Goal: Check status: Check status

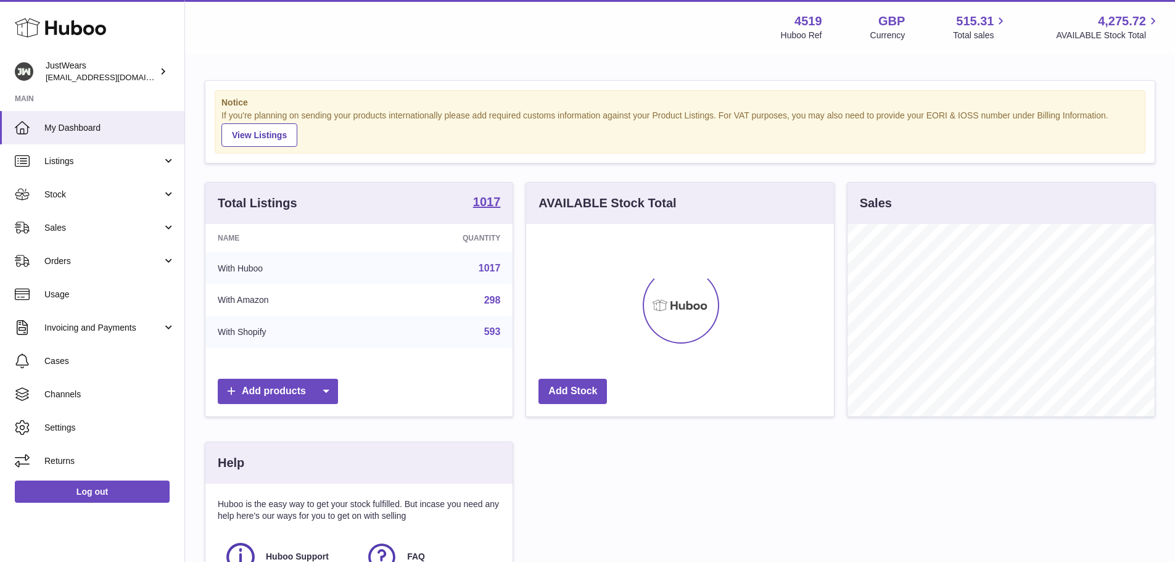
scroll to position [192, 308]
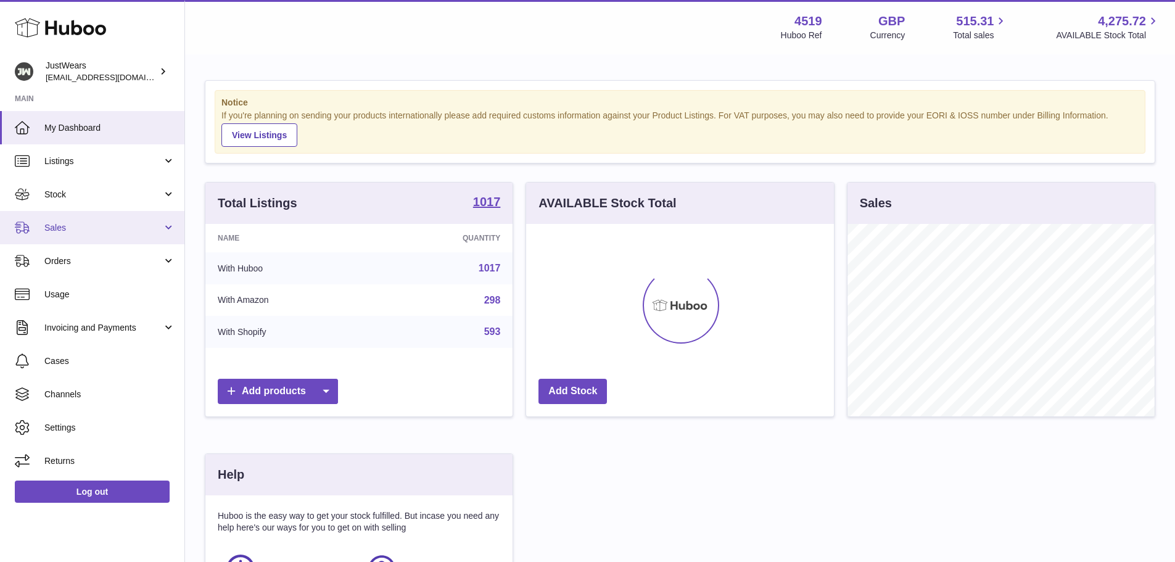
click at [72, 232] on span "Sales" at bounding box center [103, 228] width 118 height 12
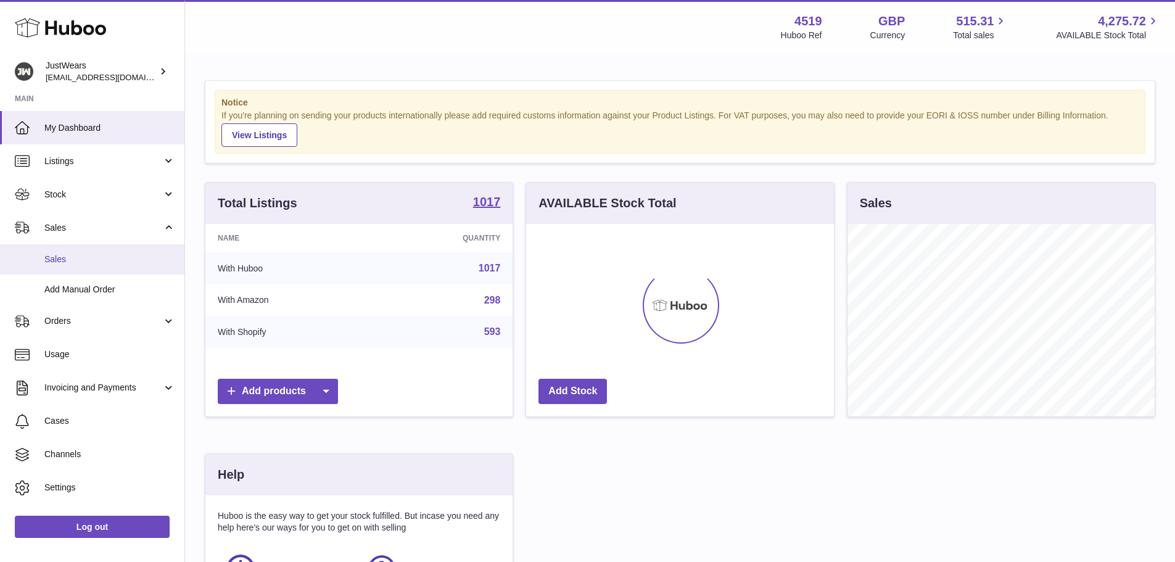
click at [93, 268] on link "Sales" at bounding box center [92, 259] width 184 height 30
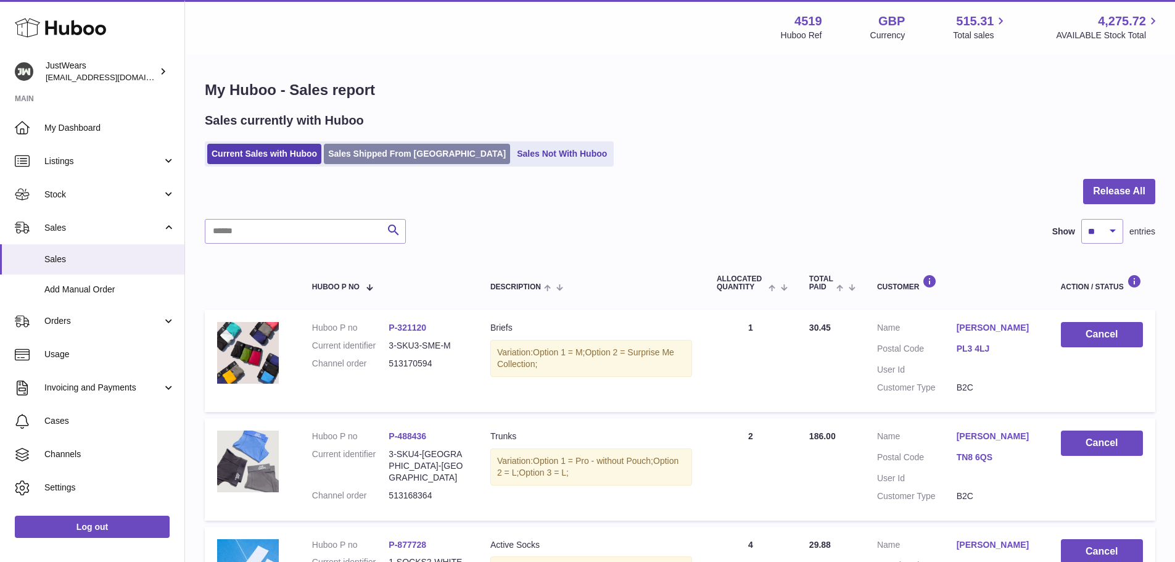
click at [407, 152] on link "Sales Shipped From [GEOGRAPHIC_DATA]" at bounding box center [417, 154] width 186 height 20
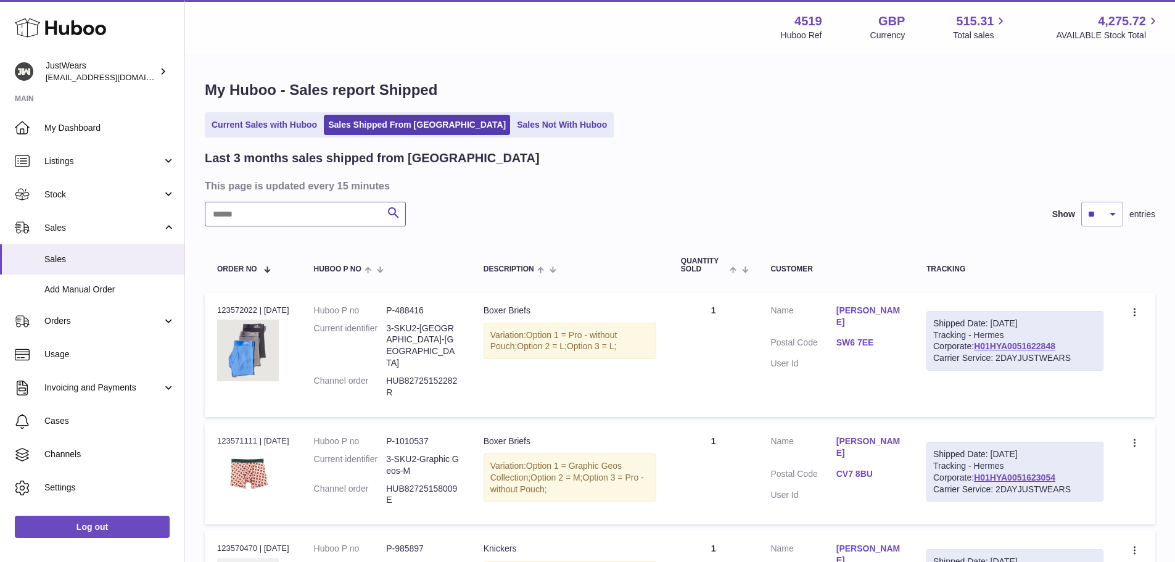
click at [297, 216] on input "text" at bounding box center [305, 214] width 201 height 25
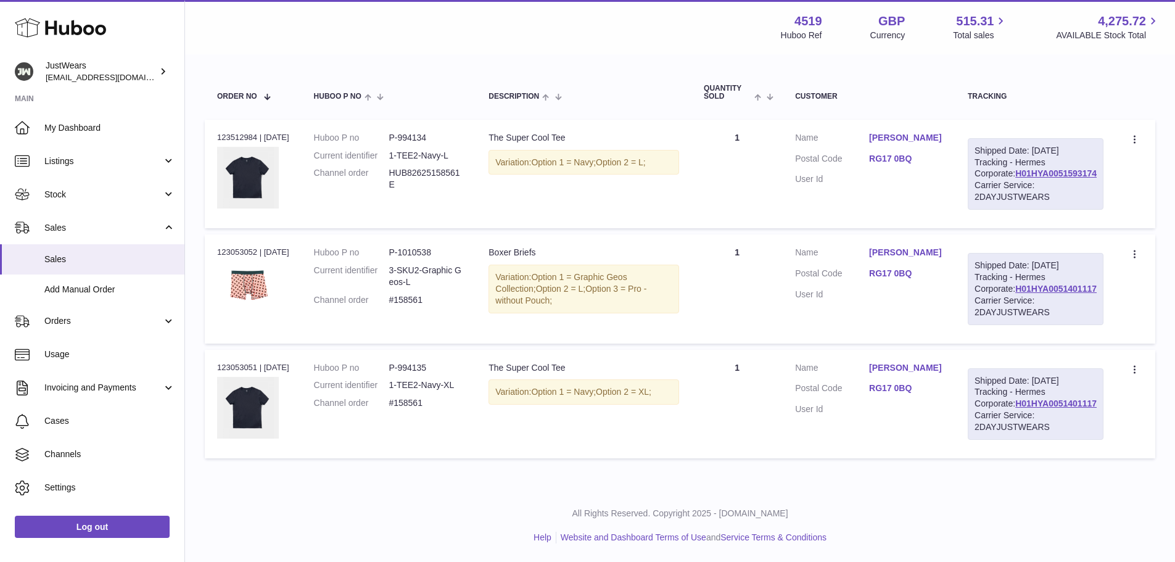
scroll to position [185, 0]
type input "******"
click at [231, 258] on div "Order no 123053052 | [DATE]" at bounding box center [253, 252] width 72 height 11
copy div "123053052"
